Goal: Information Seeking & Learning: Learn about a topic

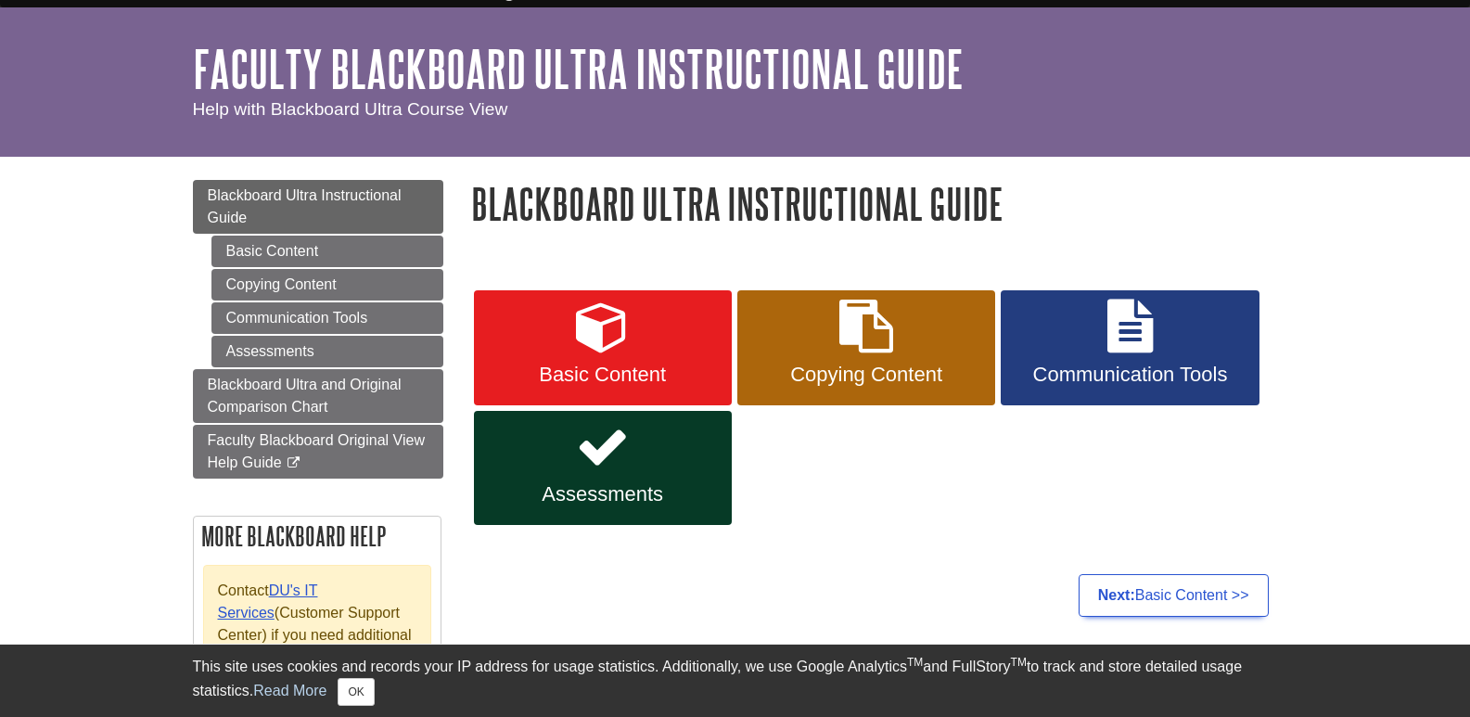
scroll to position [93, 0]
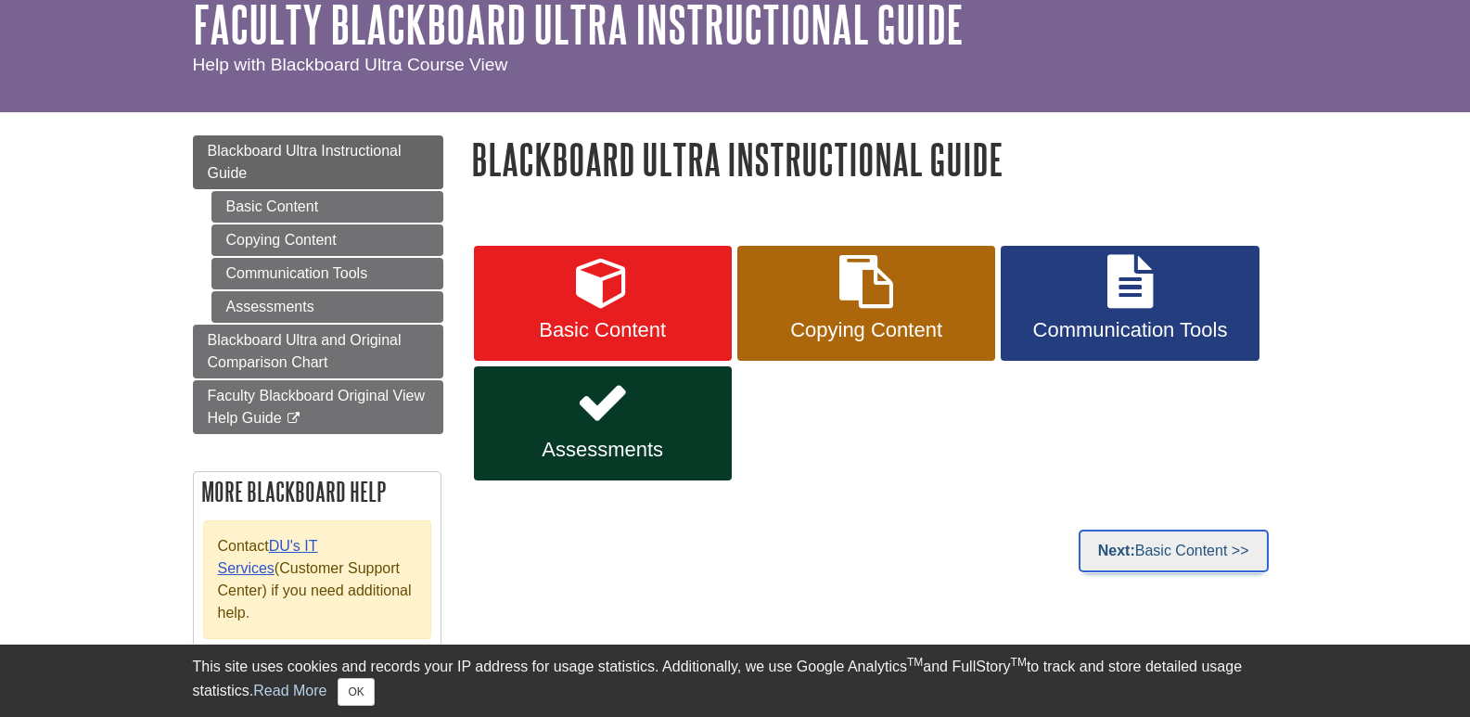
click at [1154, 560] on link "Next: Basic Content >>" at bounding box center [1174, 551] width 190 height 43
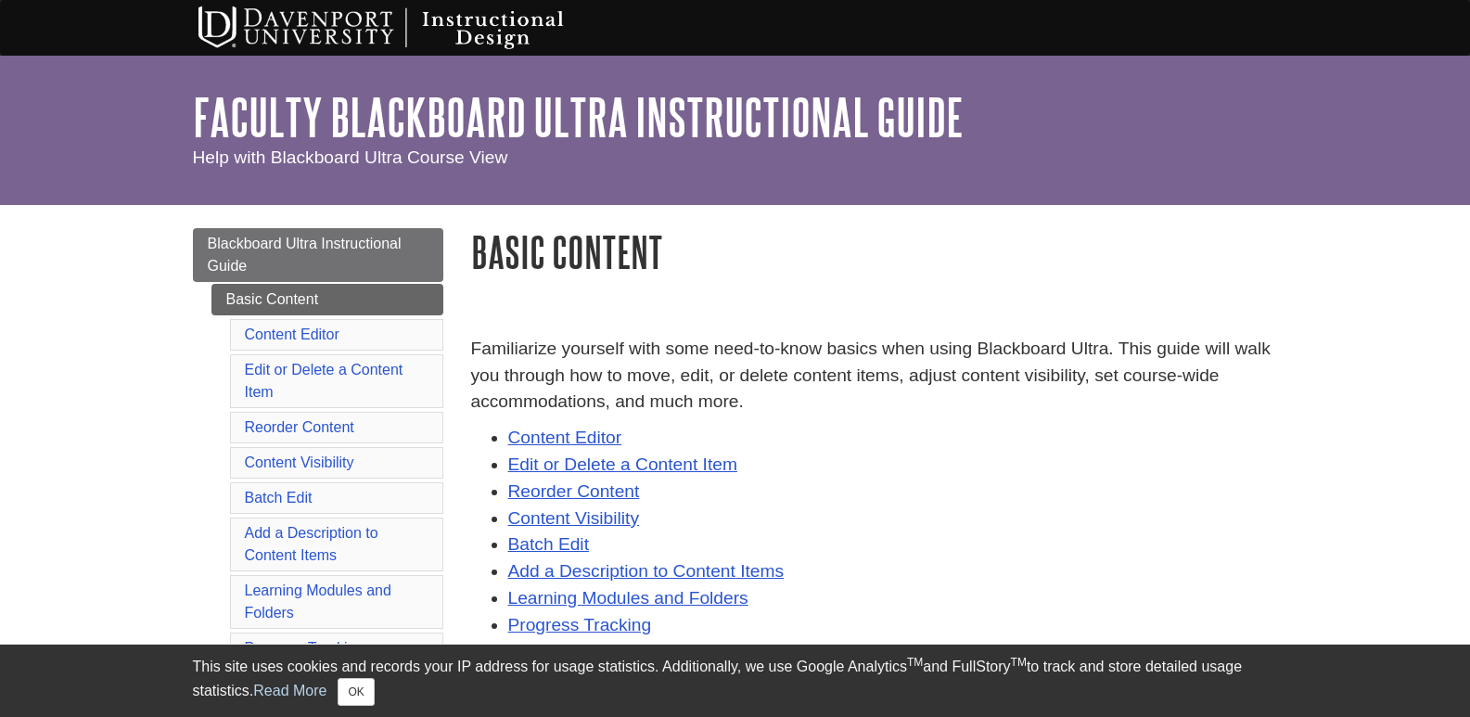
scroll to position [93, 0]
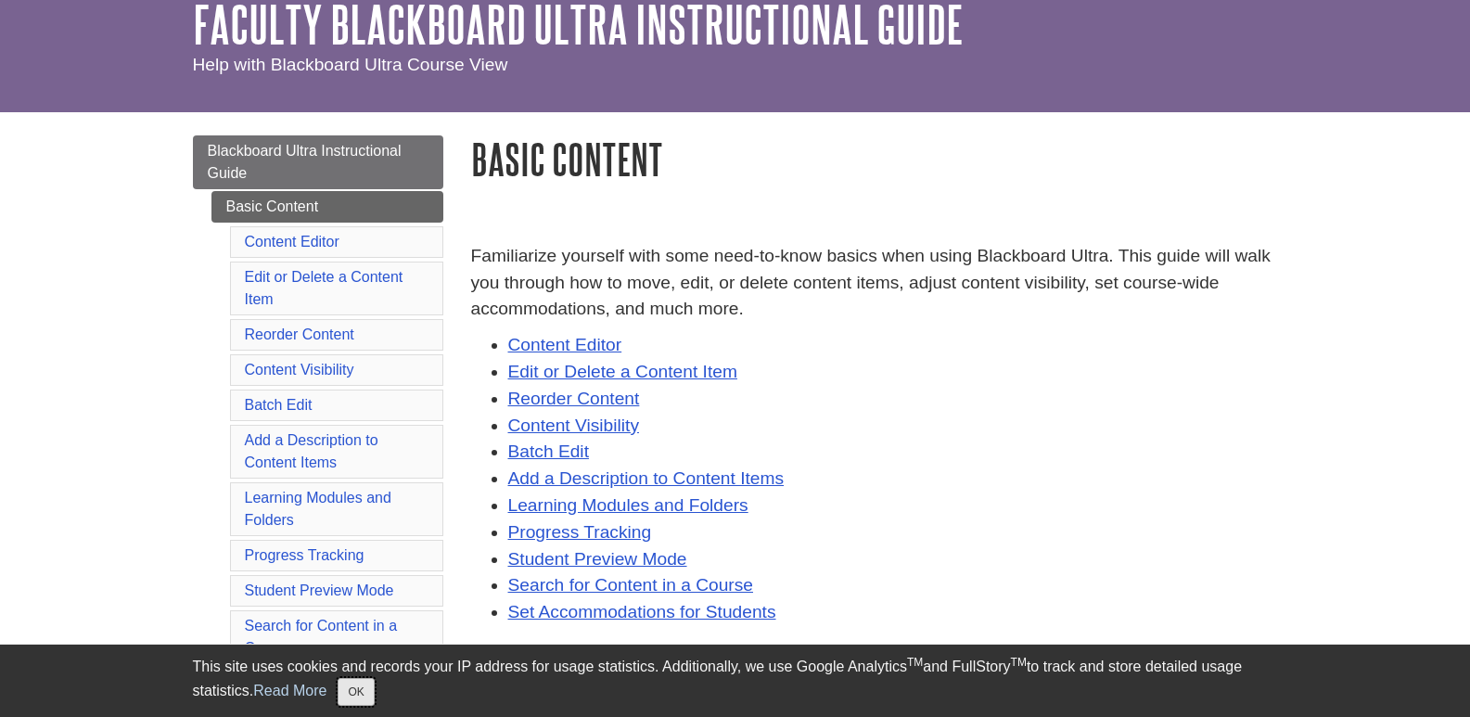
click at [353, 691] on button "OK" at bounding box center [356, 692] width 36 height 28
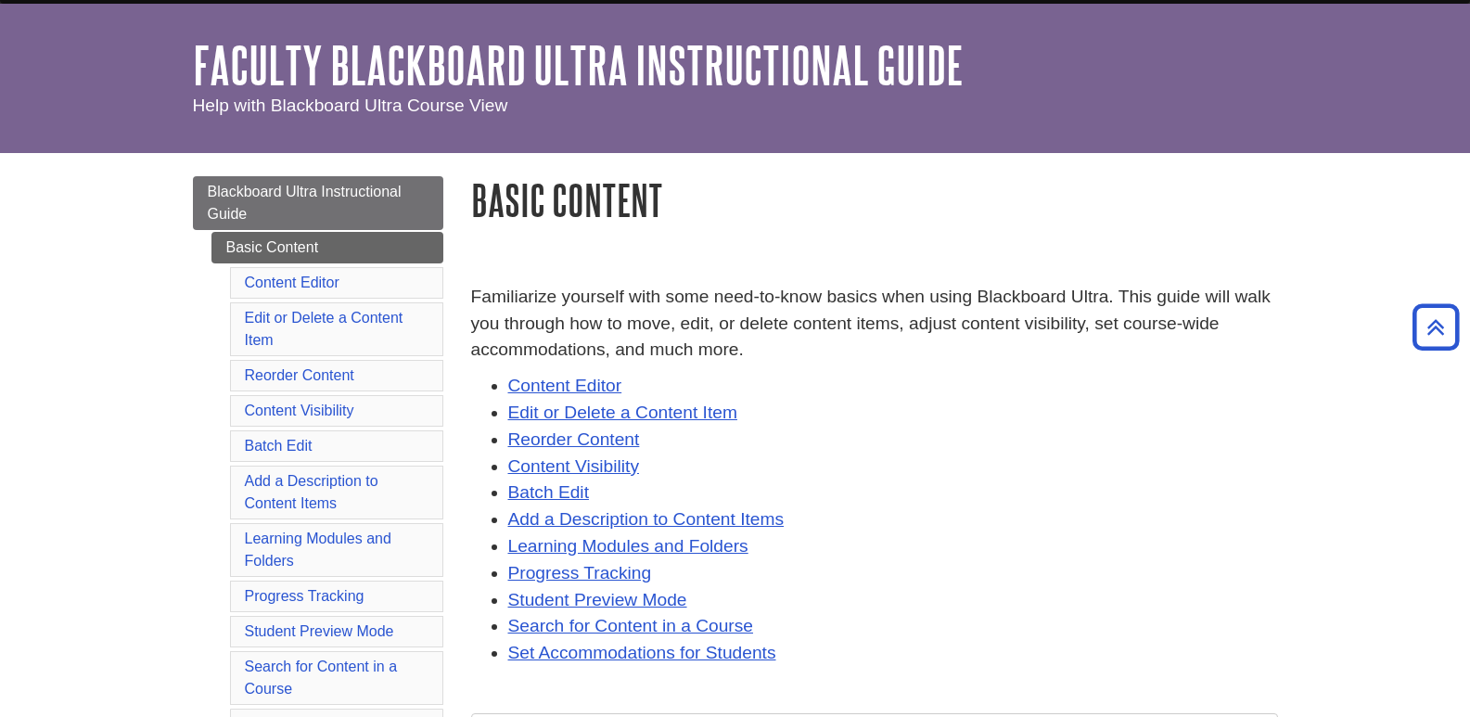
scroll to position [0, 0]
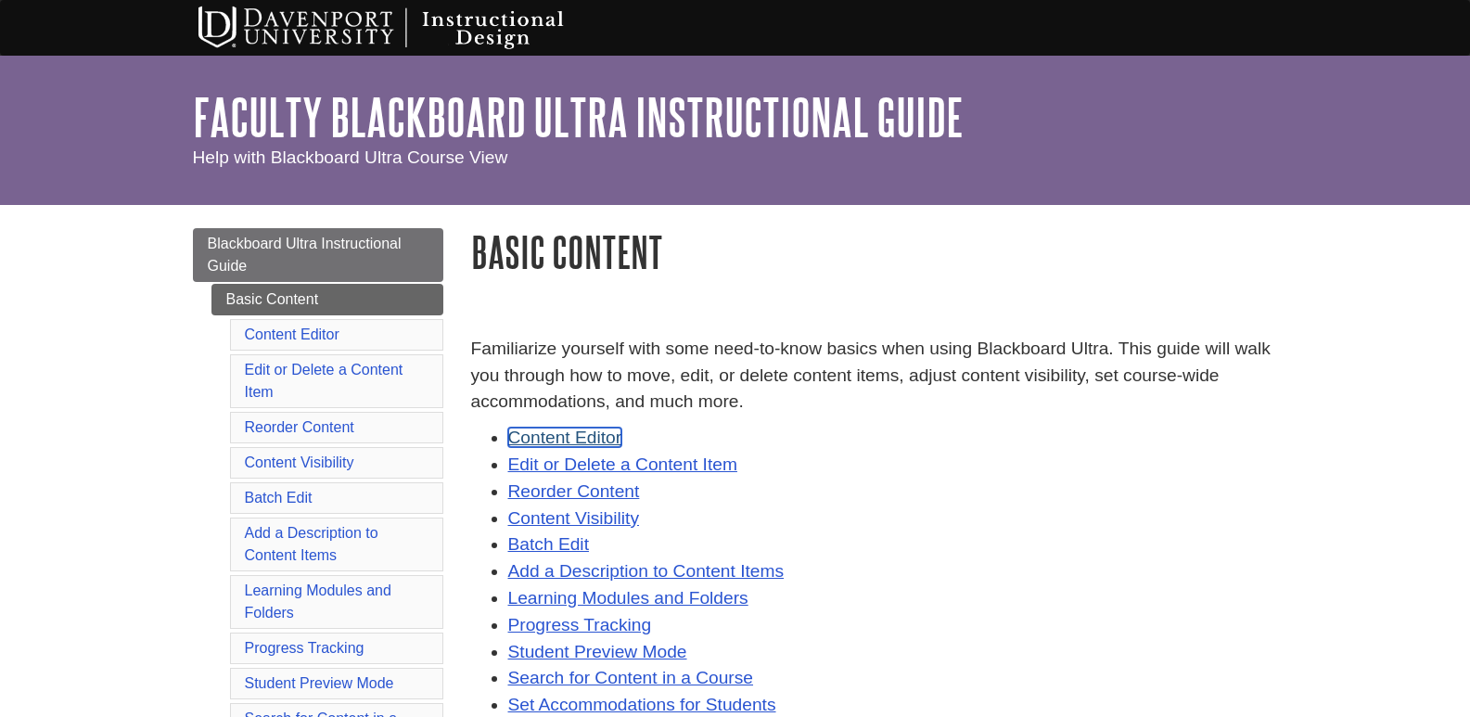
click at [573, 442] on link "Content Editor" at bounding box center [565, 437] width 114 height 19
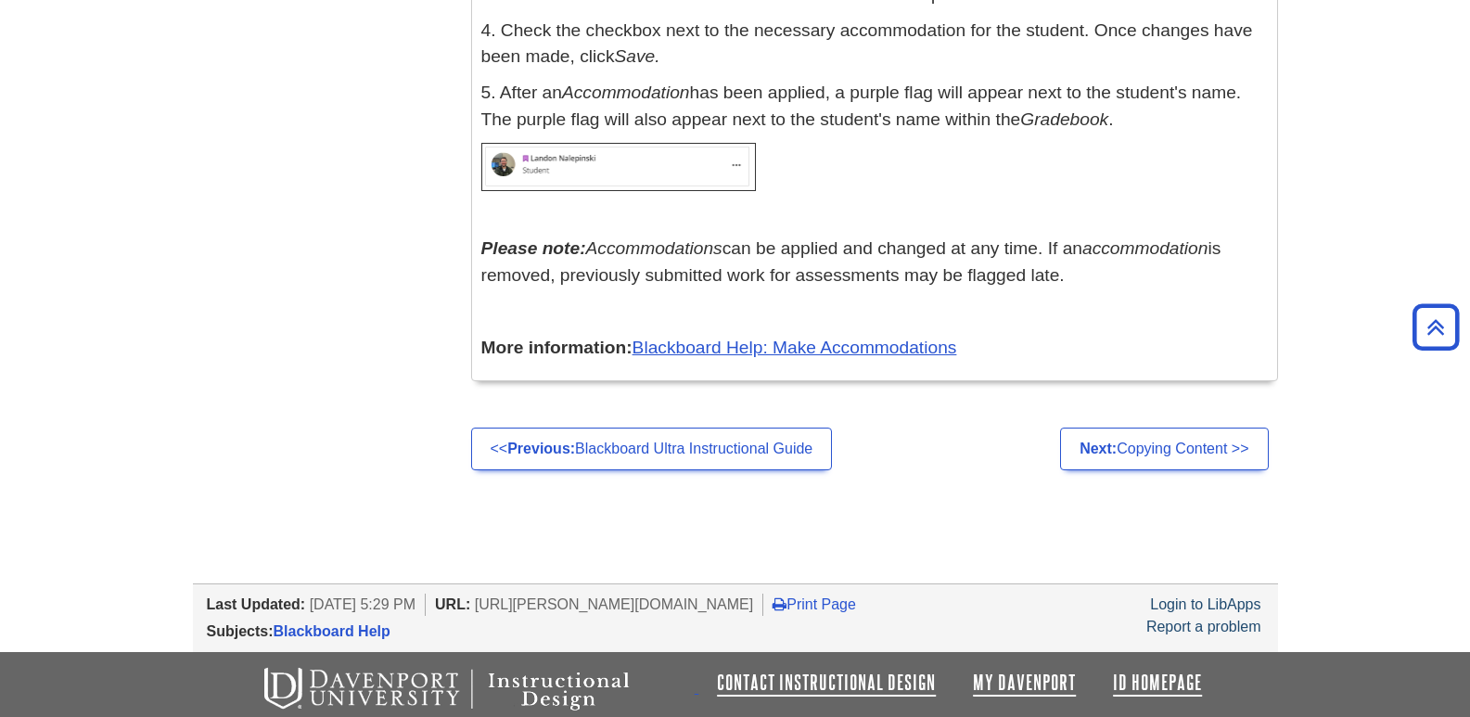
scroll to position [26187, 0]
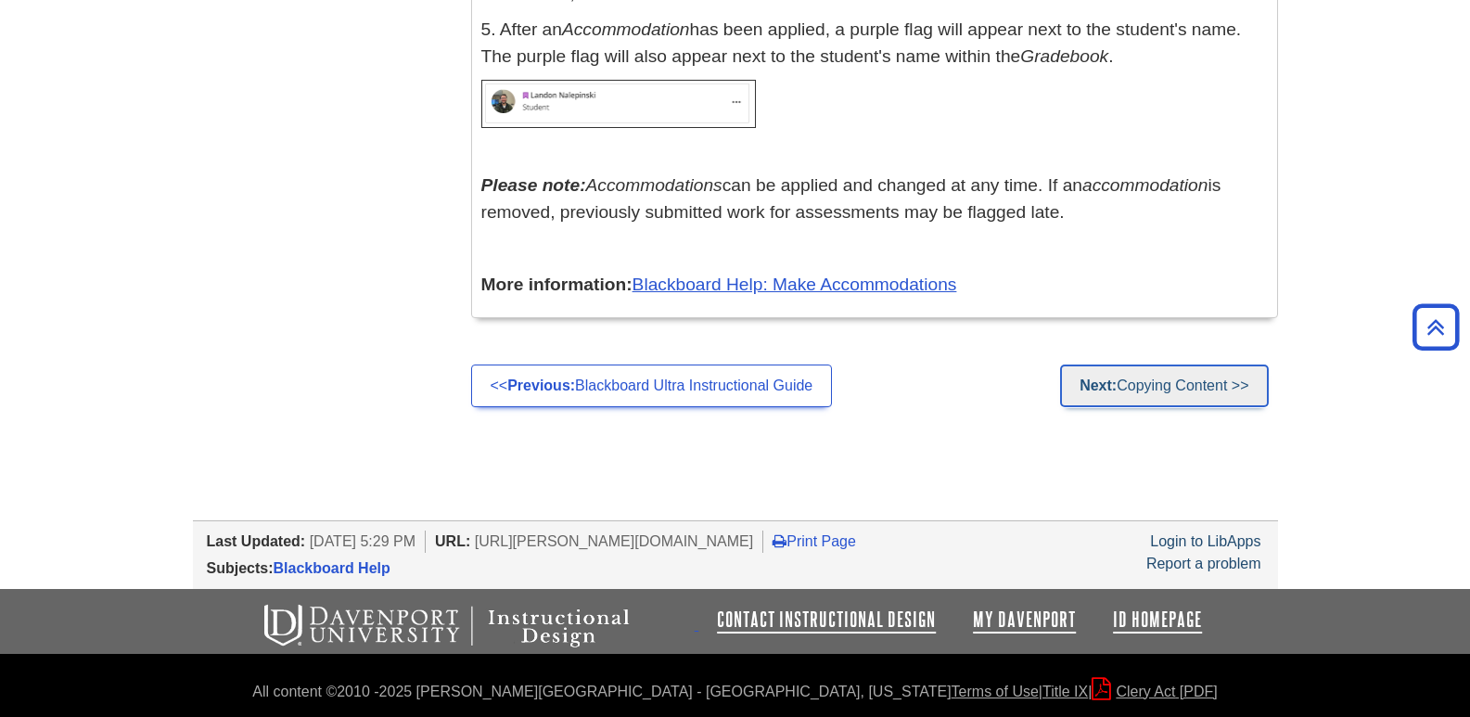
click at [1131, 386] on link "Next: Copying Content >>" at bounding box center [1164, 386] width 208 height 43
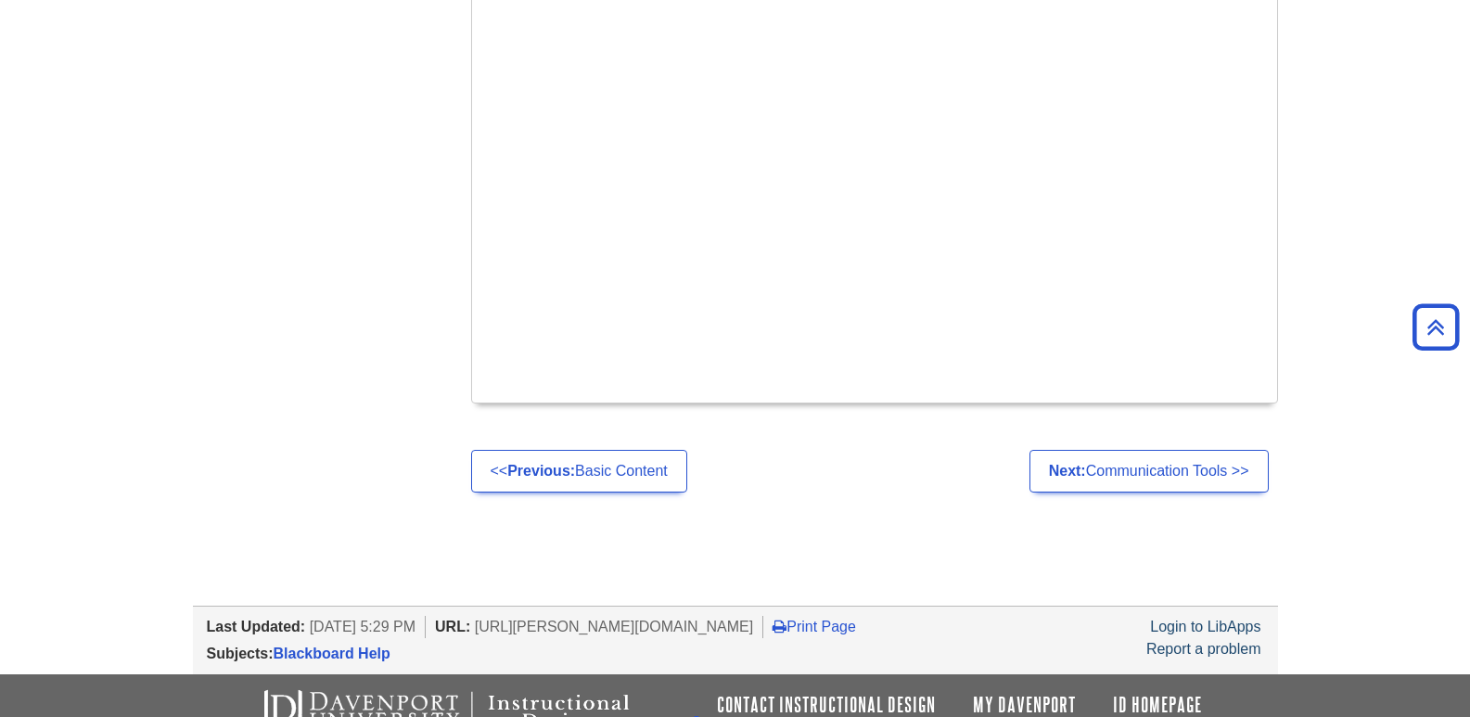
scroll to position [8281, 0]
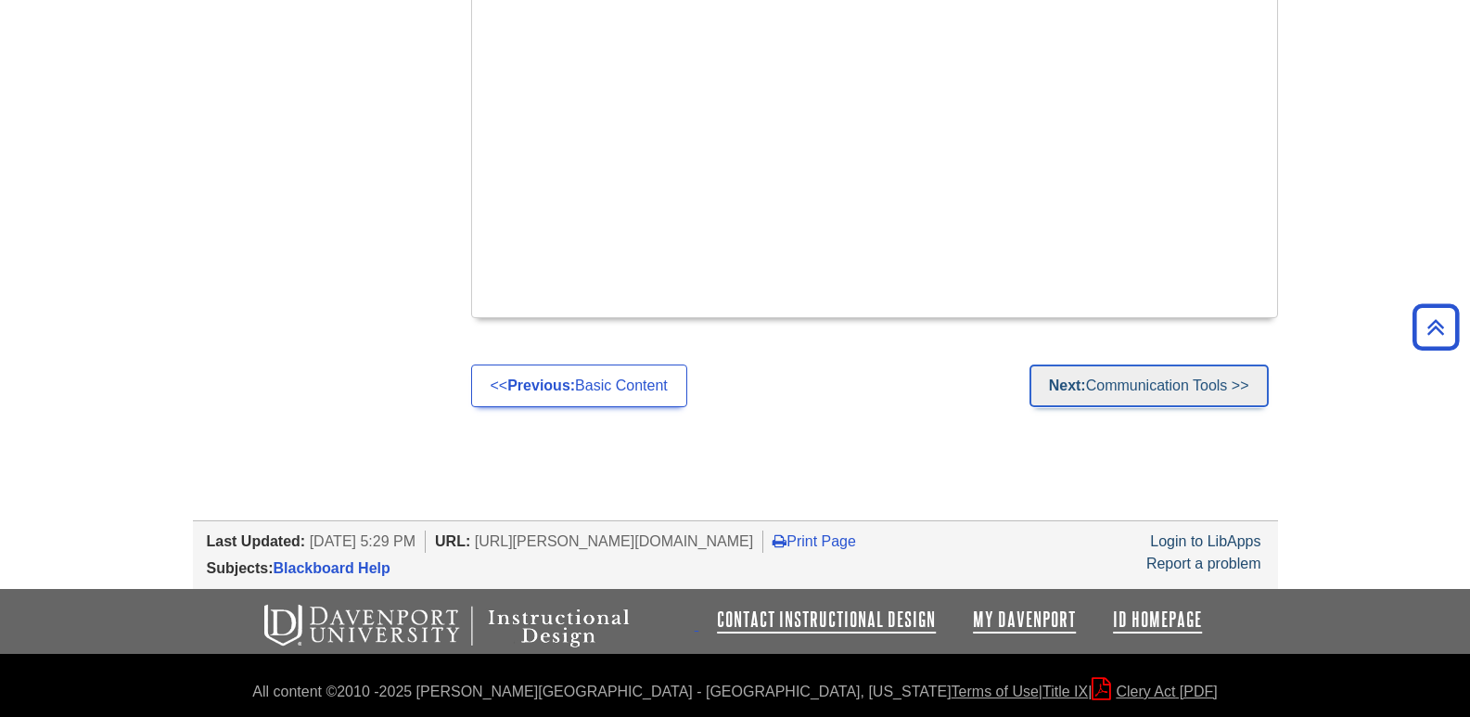
click at [1179, 383] on link "Next: Communication Tools >>" at bounding box center [1149, 386] width 239 height 43
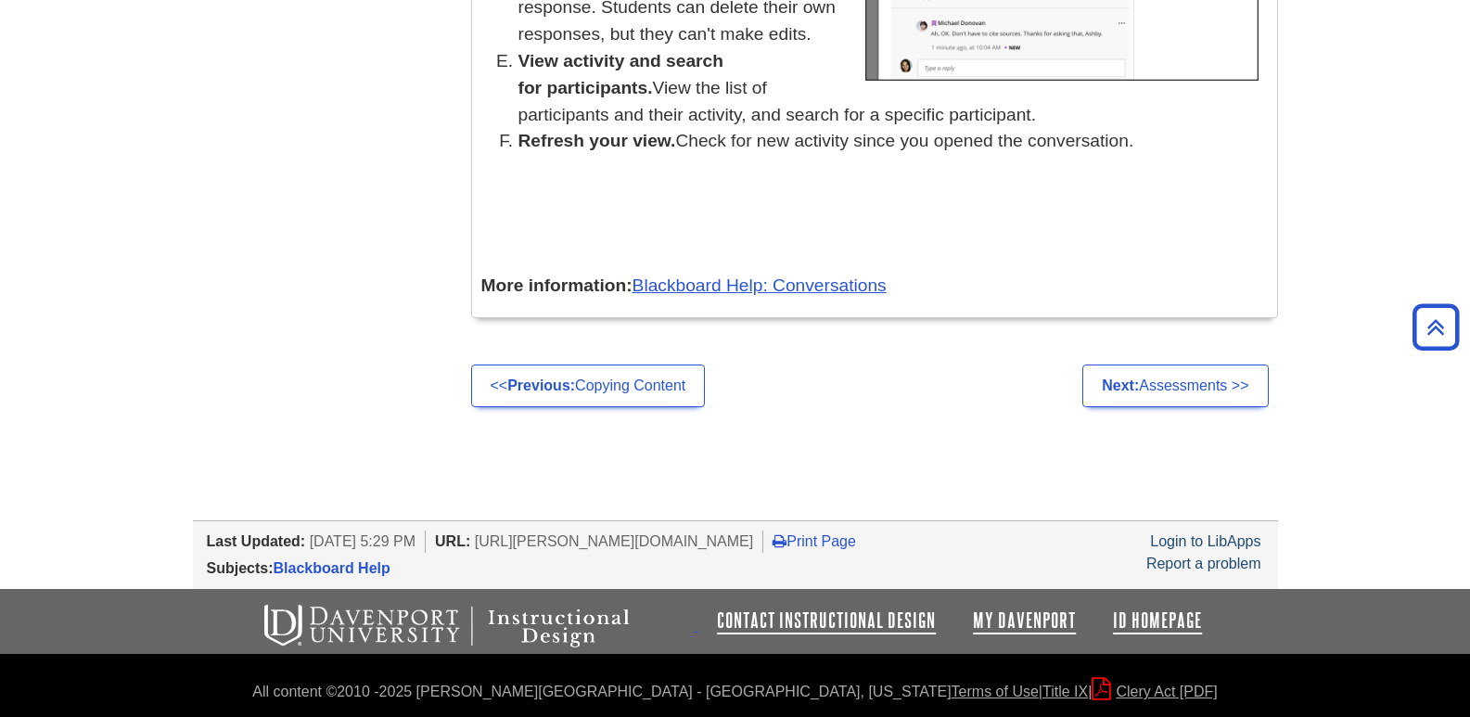
scroll to position [8241, 0]
click at [1212, 384] on link "Next: Assessments >>" at bounding box center [1176, 386] width 186 height 43
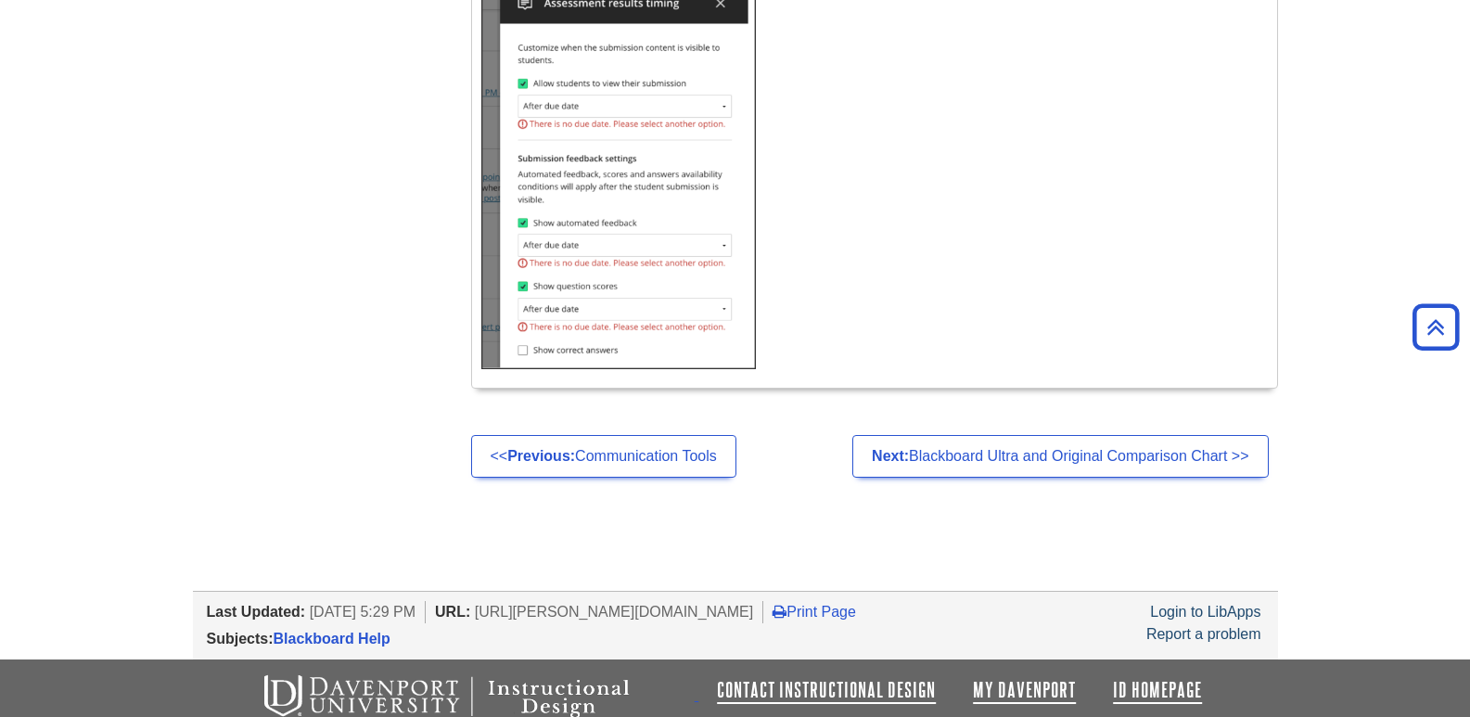
scroll to position [11876, 0]
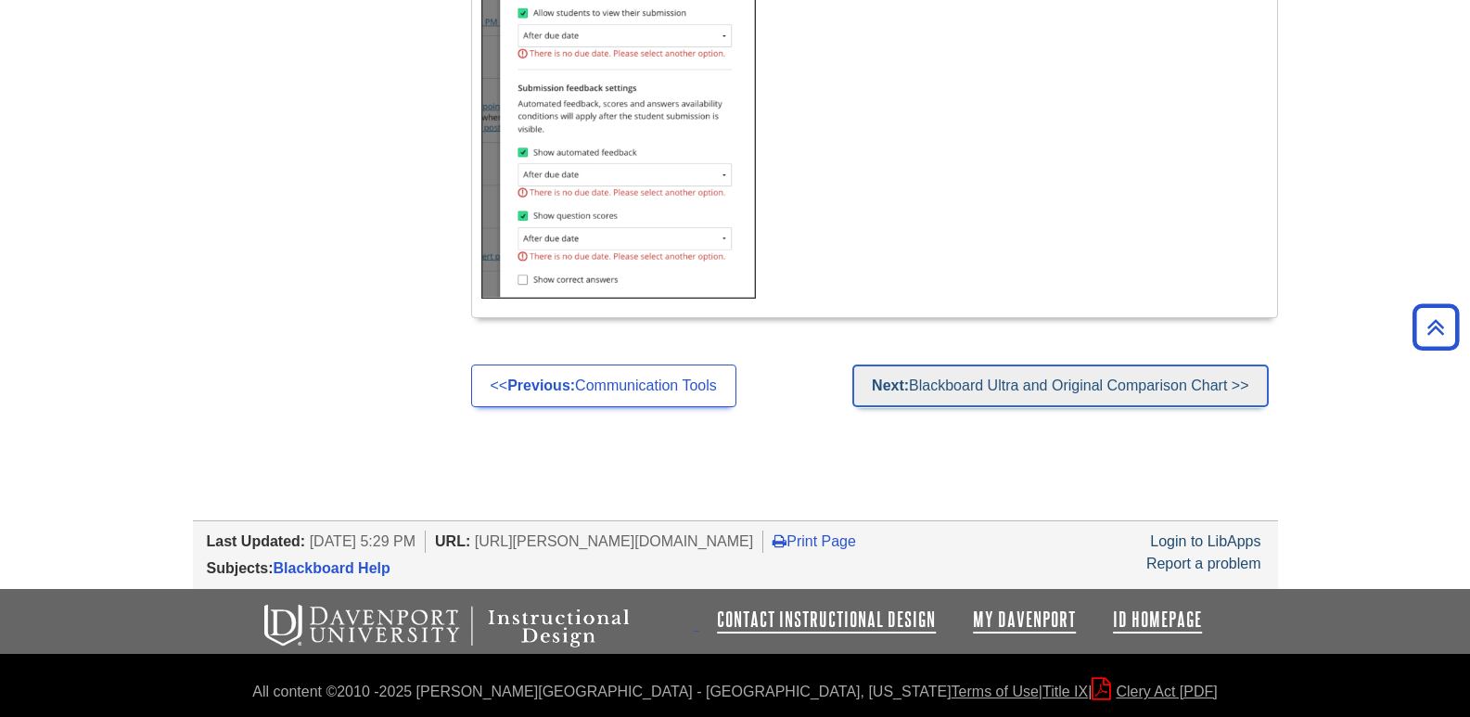
click at [1154, 385] on link "Next: Blackboard Ultra and Original Comparison Chart >>" at bounding box center [1061, 386] width 416 height 43
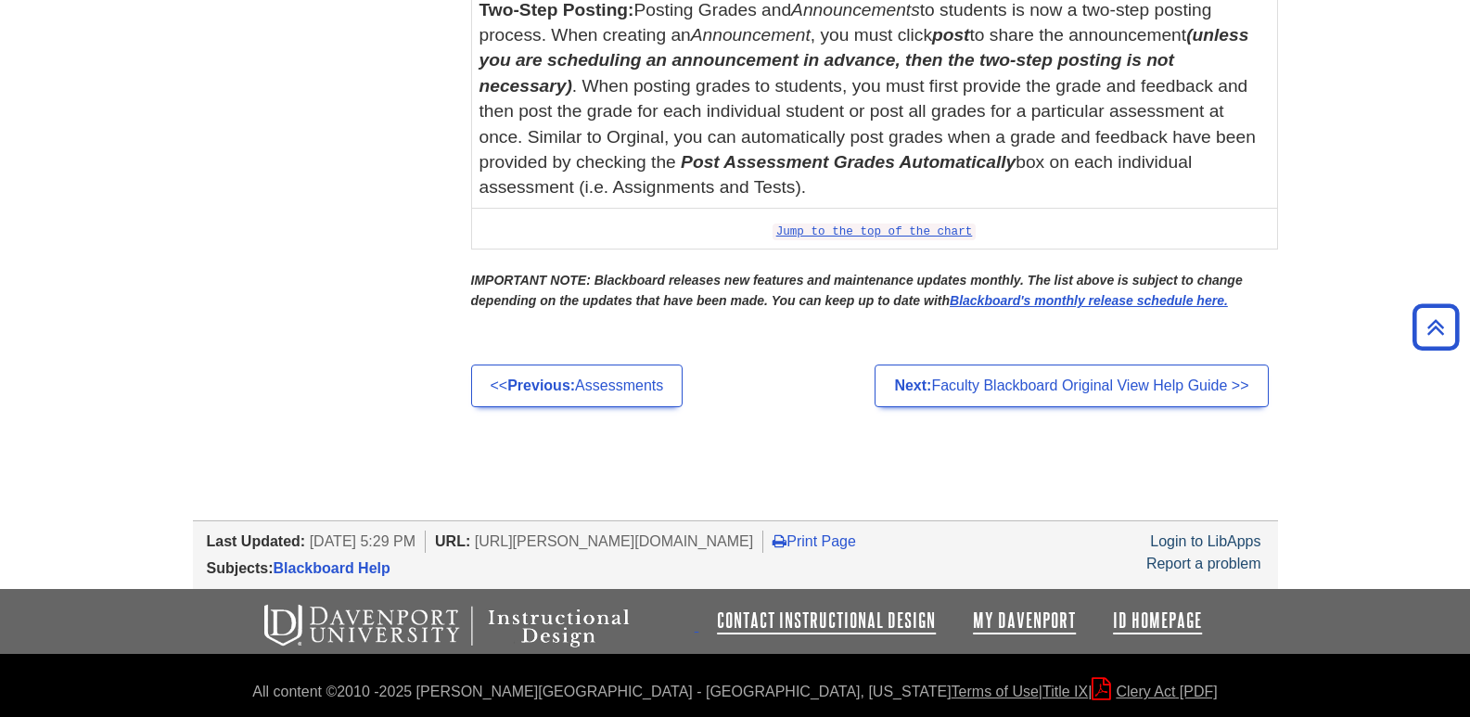
scroll to position [7242, 0]
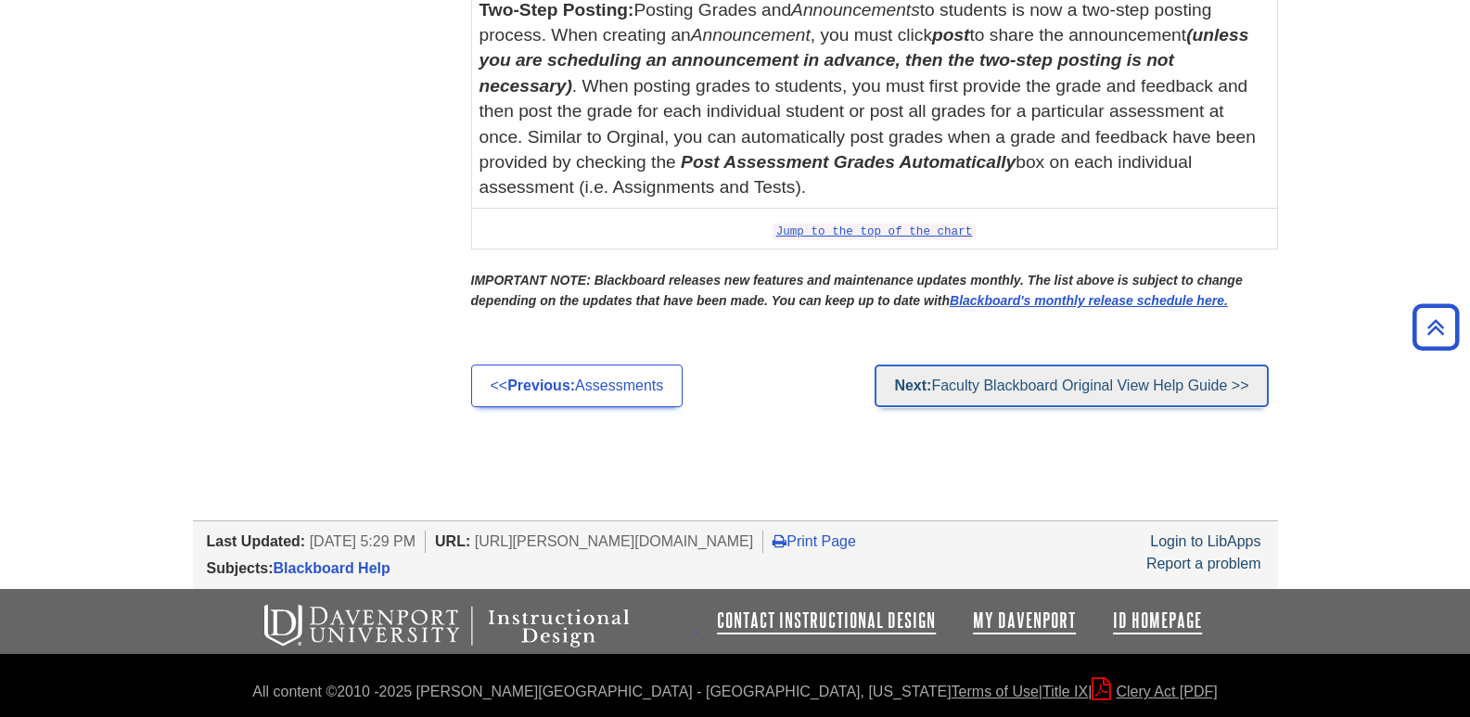
click at [1206, 368] on link "Next: Faculty Blackboard Original View Help Guide >>" at bounding box center [1071, 386] width 393 height 43
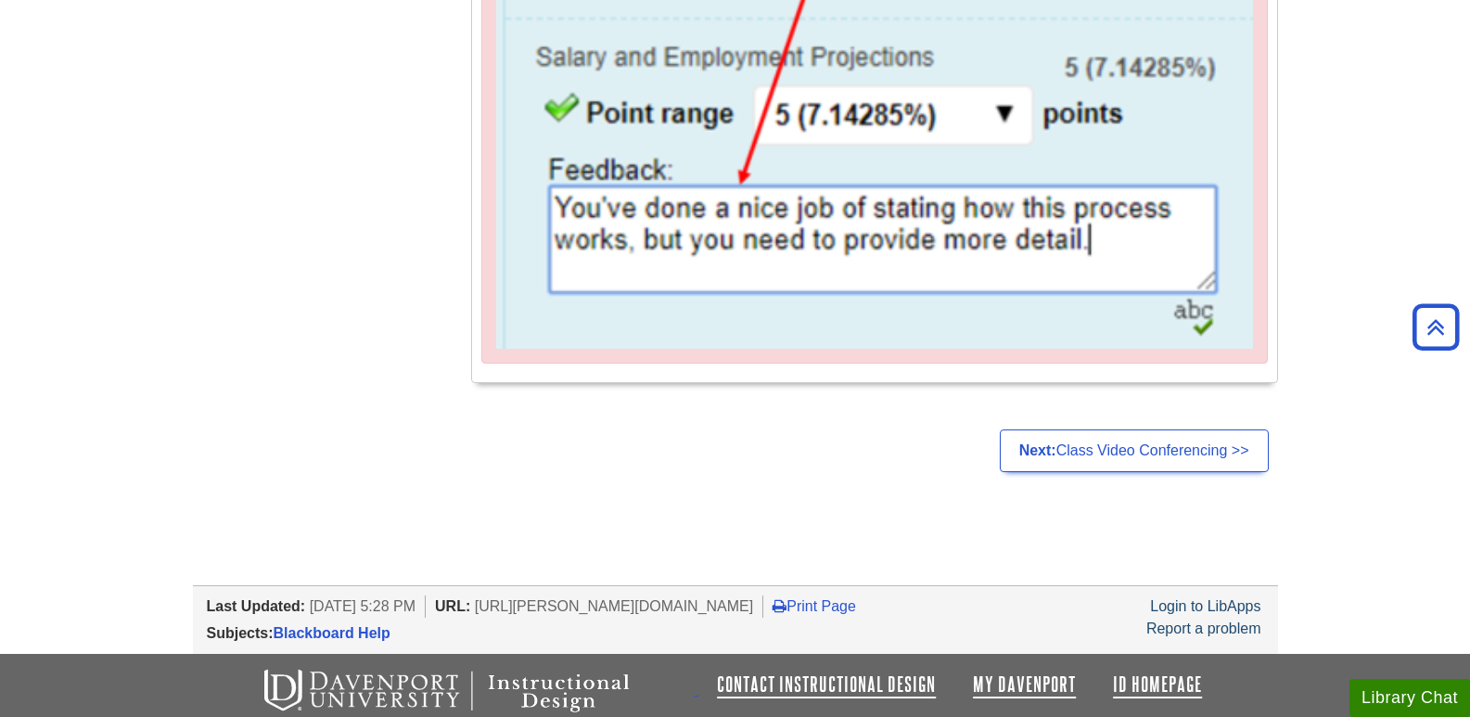
scroll to position [4795, 0]
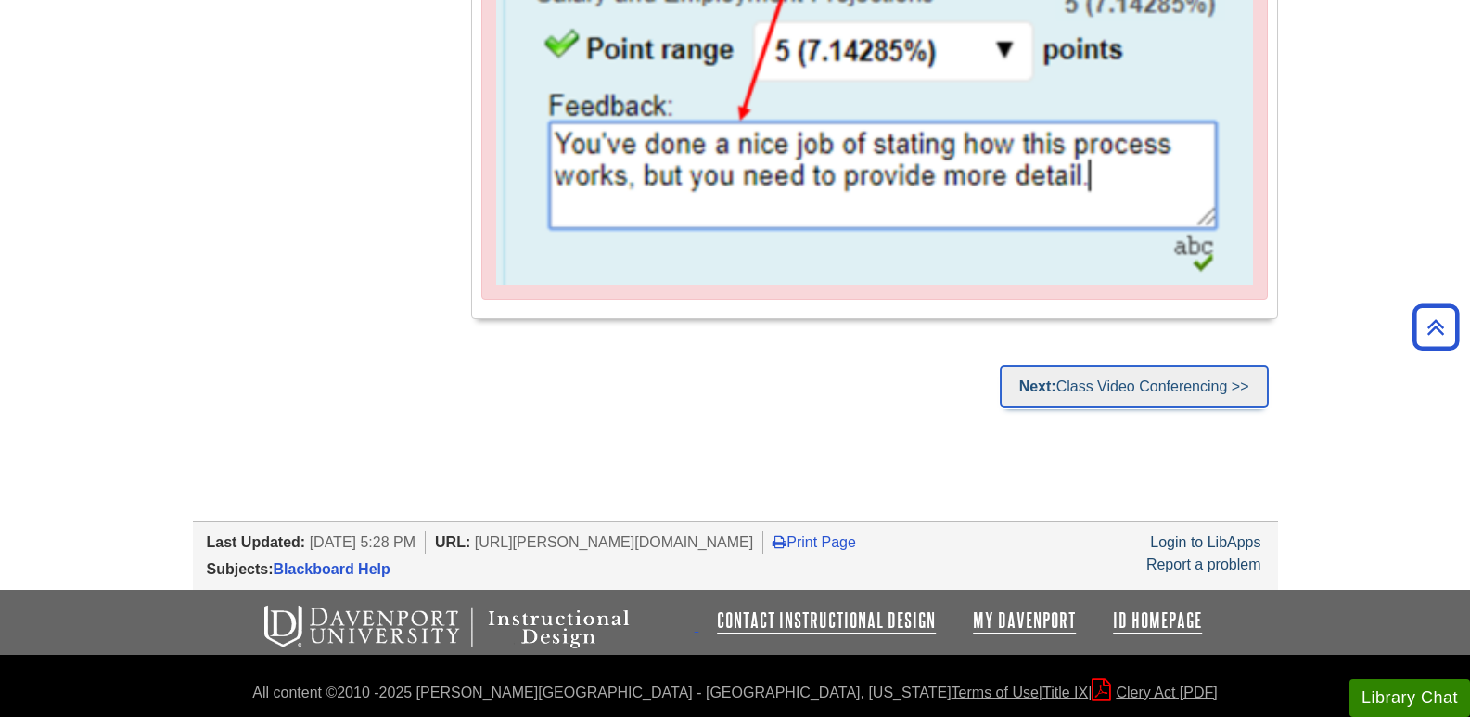
click at [1101, 393] on link "Next: Class Video Conferencing >>" at bounding box center [1134, 386] width 269 height 43
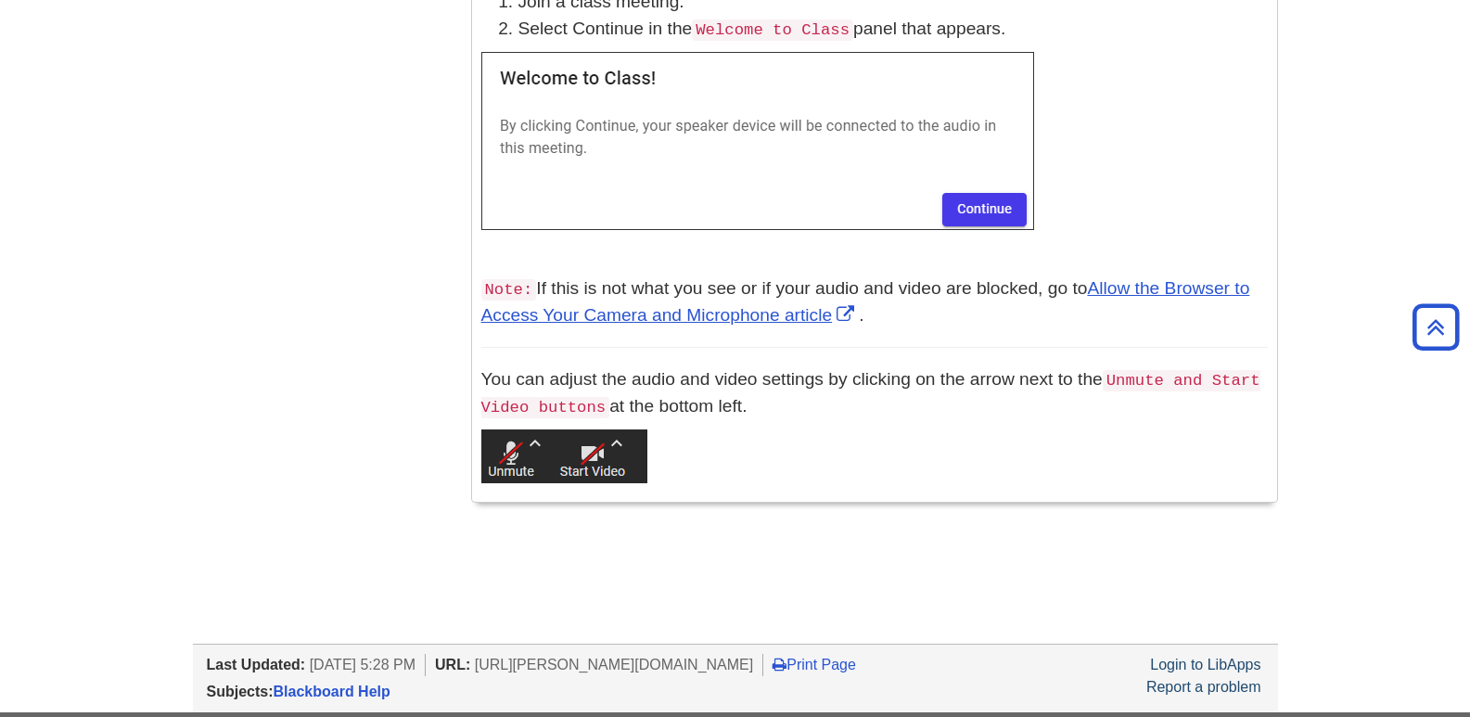
scroll to position [1767, 0]
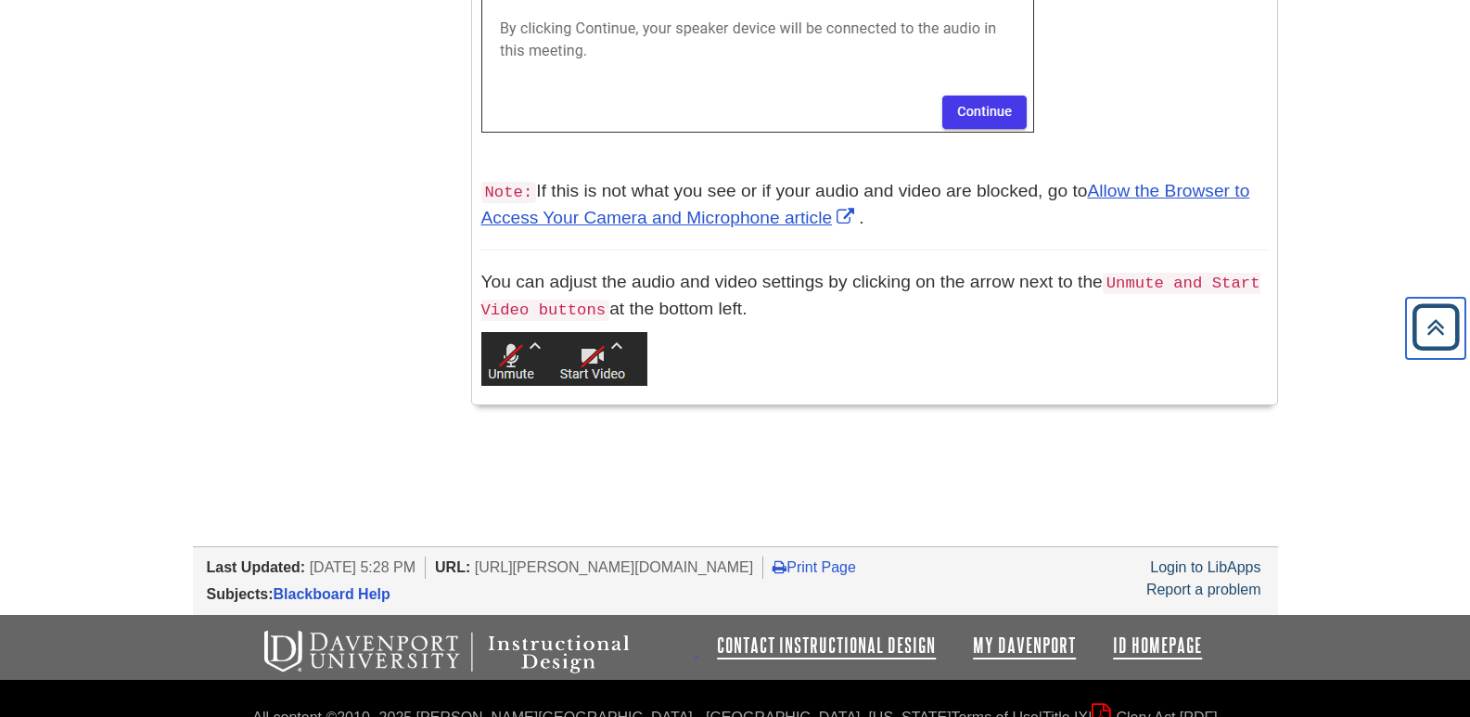
click at [1425, 329] on icon "Back to Top" at bounding box center [1435, 327] width 59 height 59
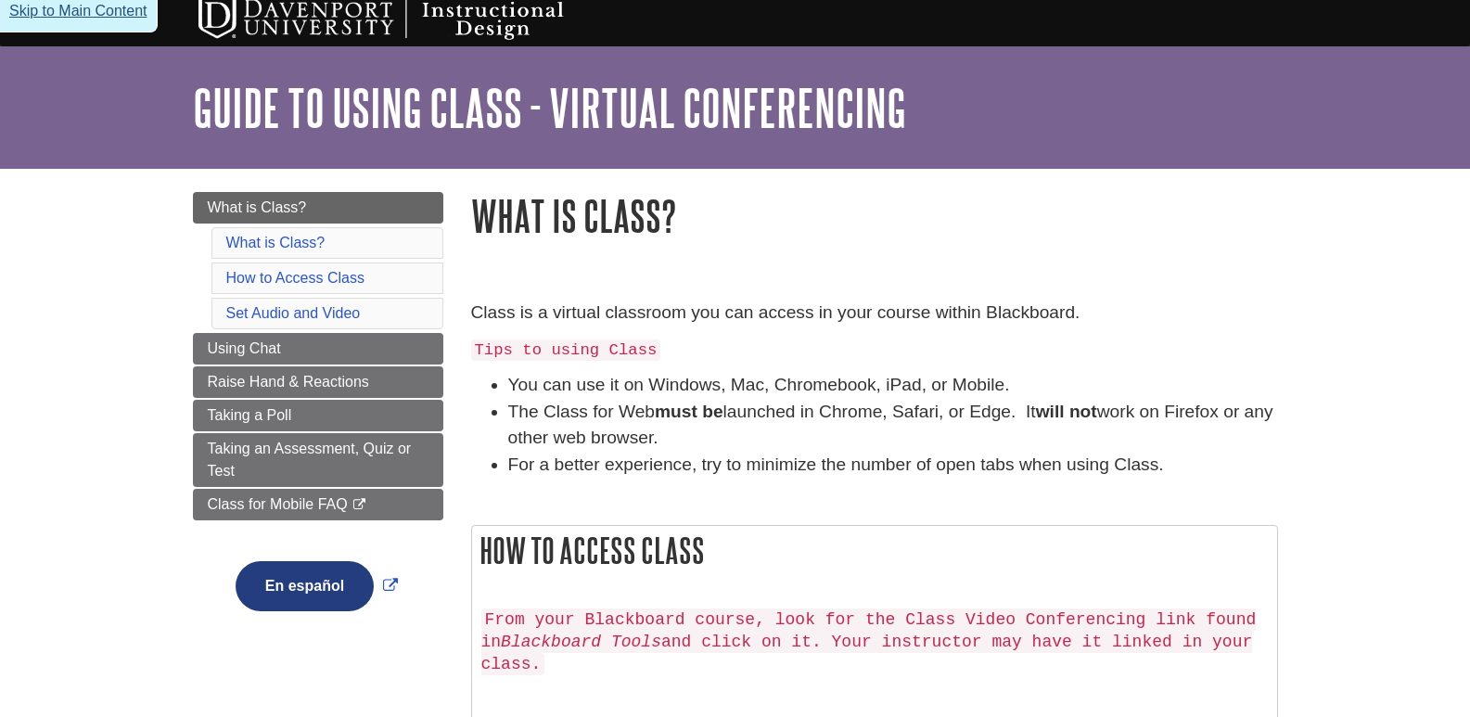
scroll to position [0, 0]
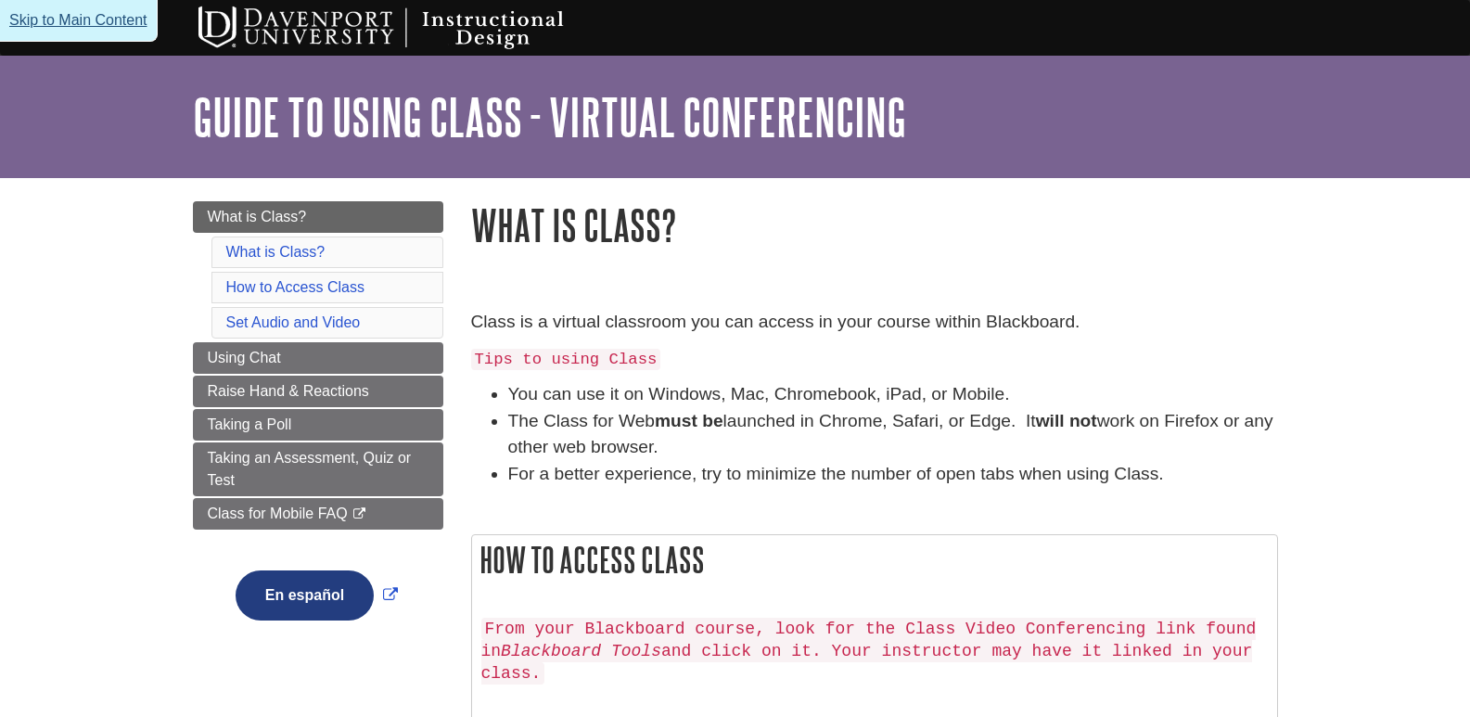
click at [45, 19] on link "Skip to Main Content" at bounding box center [79, 21] width 158 height 42
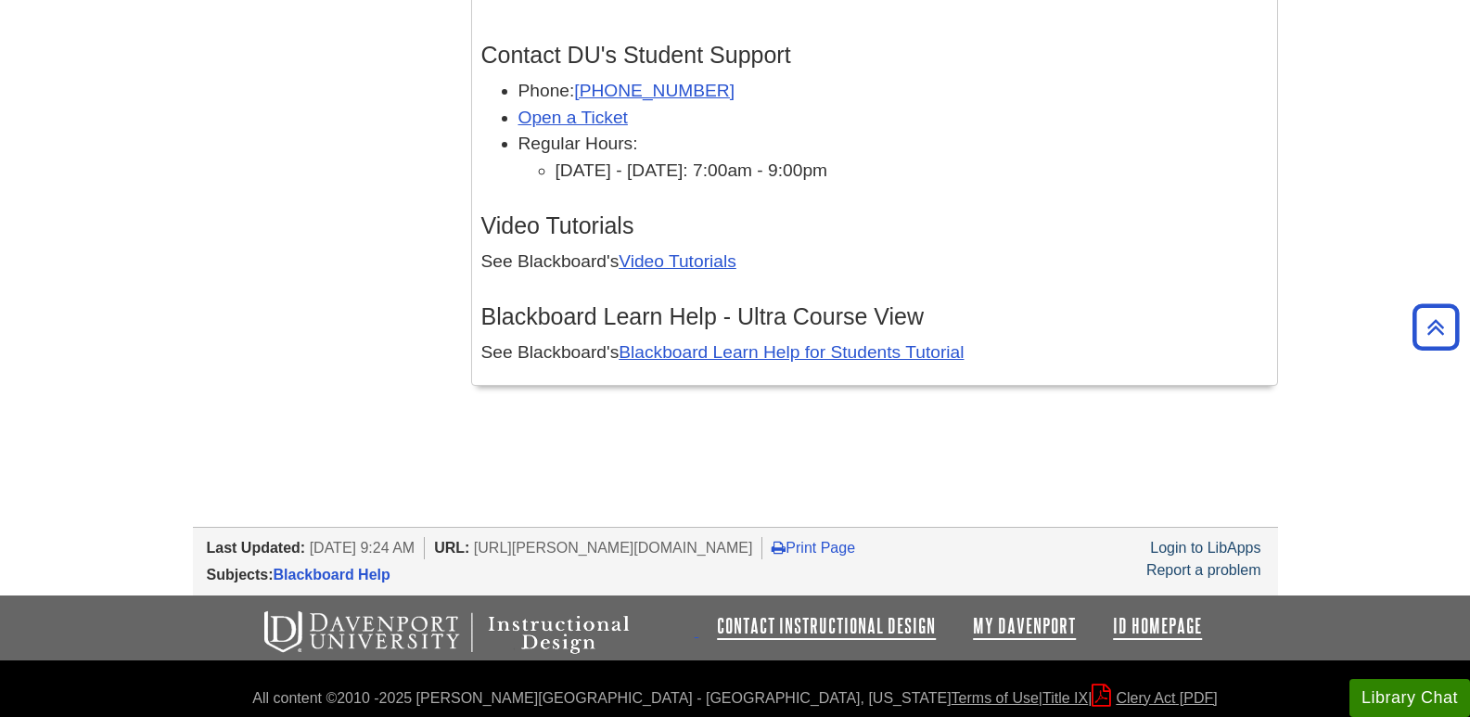
scroll to position [5793, 0]
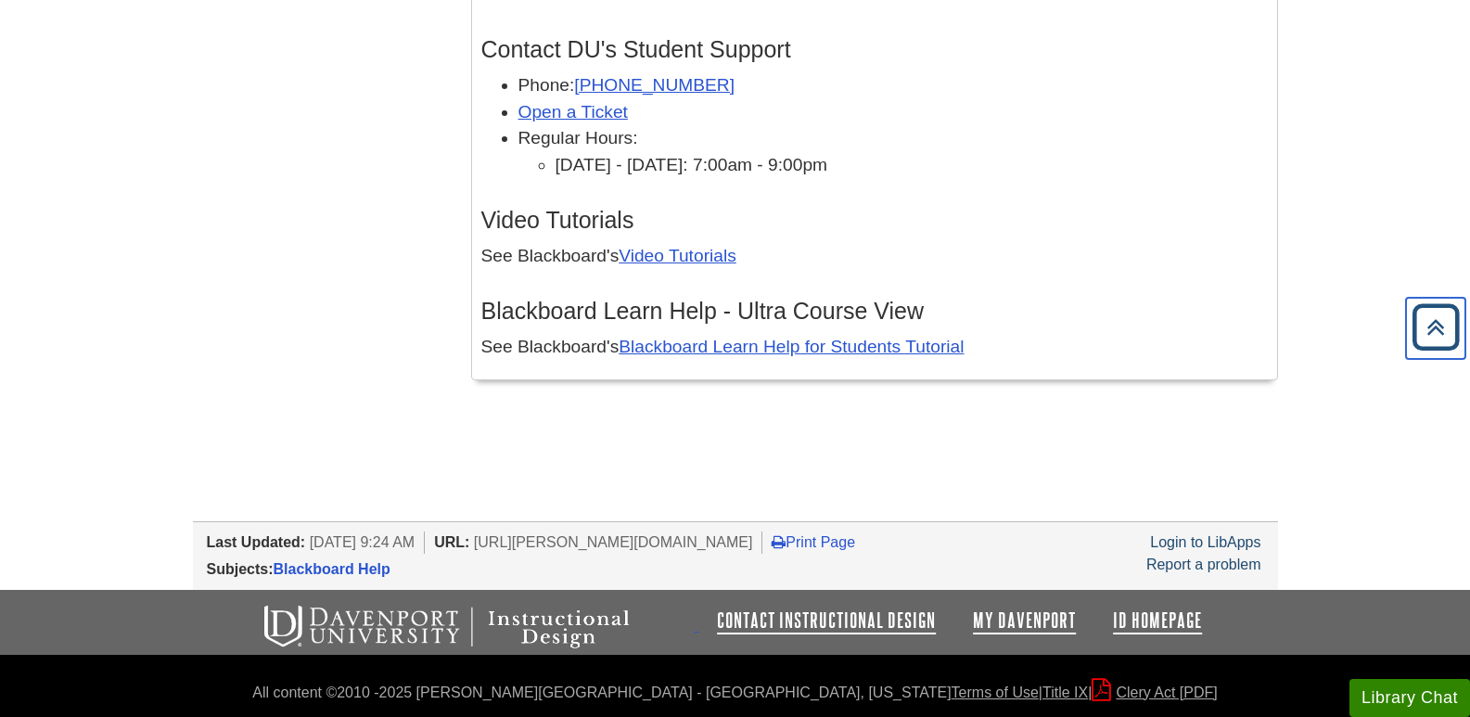
click at [1423, 318] on icon "Back to Top" at bounding box center [1435, 327] width 59 height 59
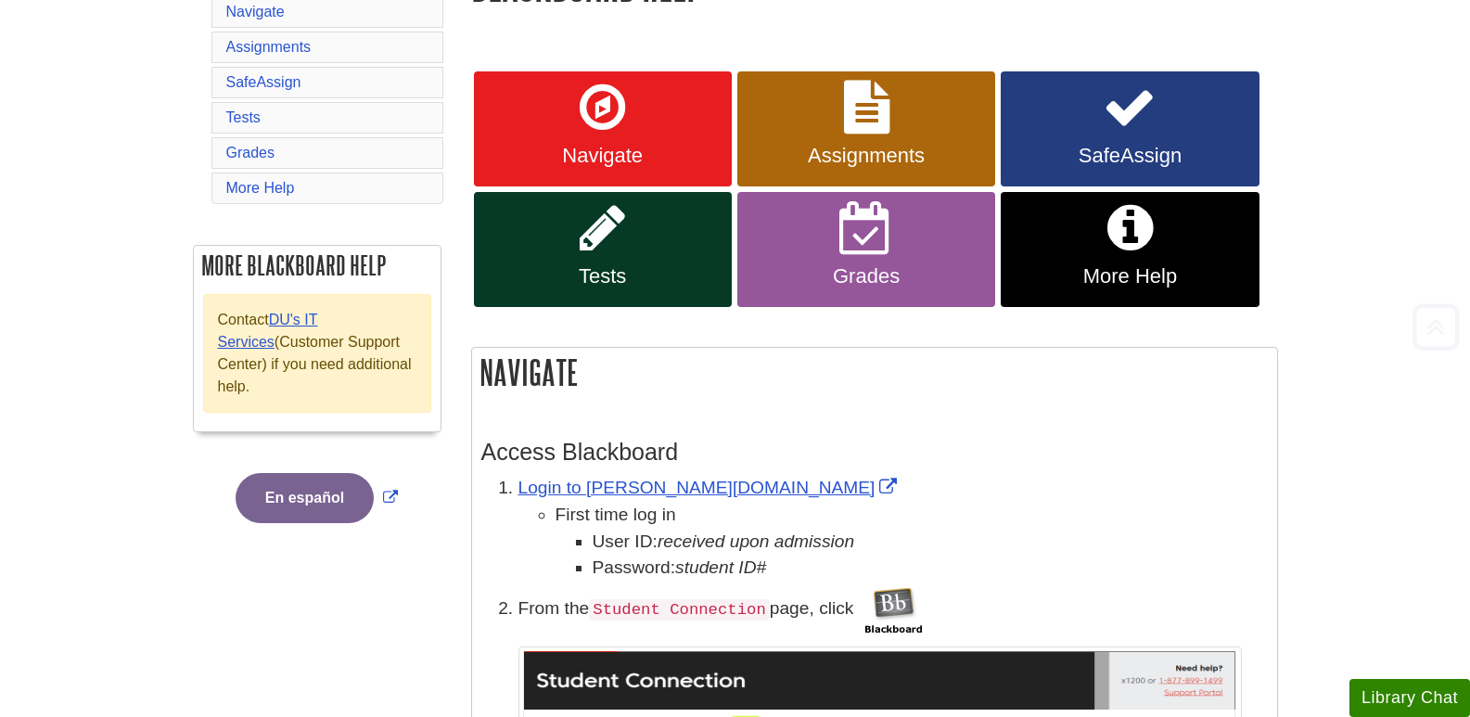
scroll to position [0, 0]
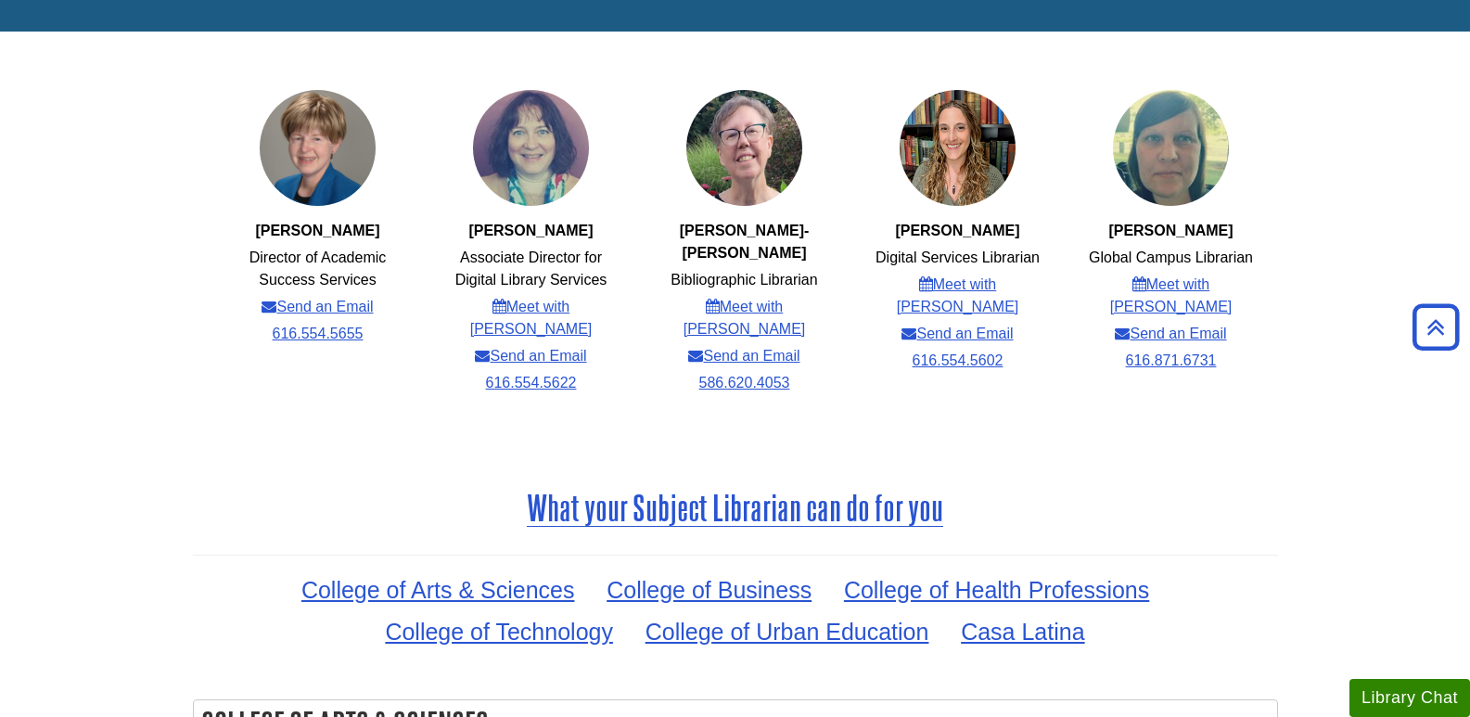
scroll to position [171, 0]
